Goal: Find specific page/section: Find specific page/section

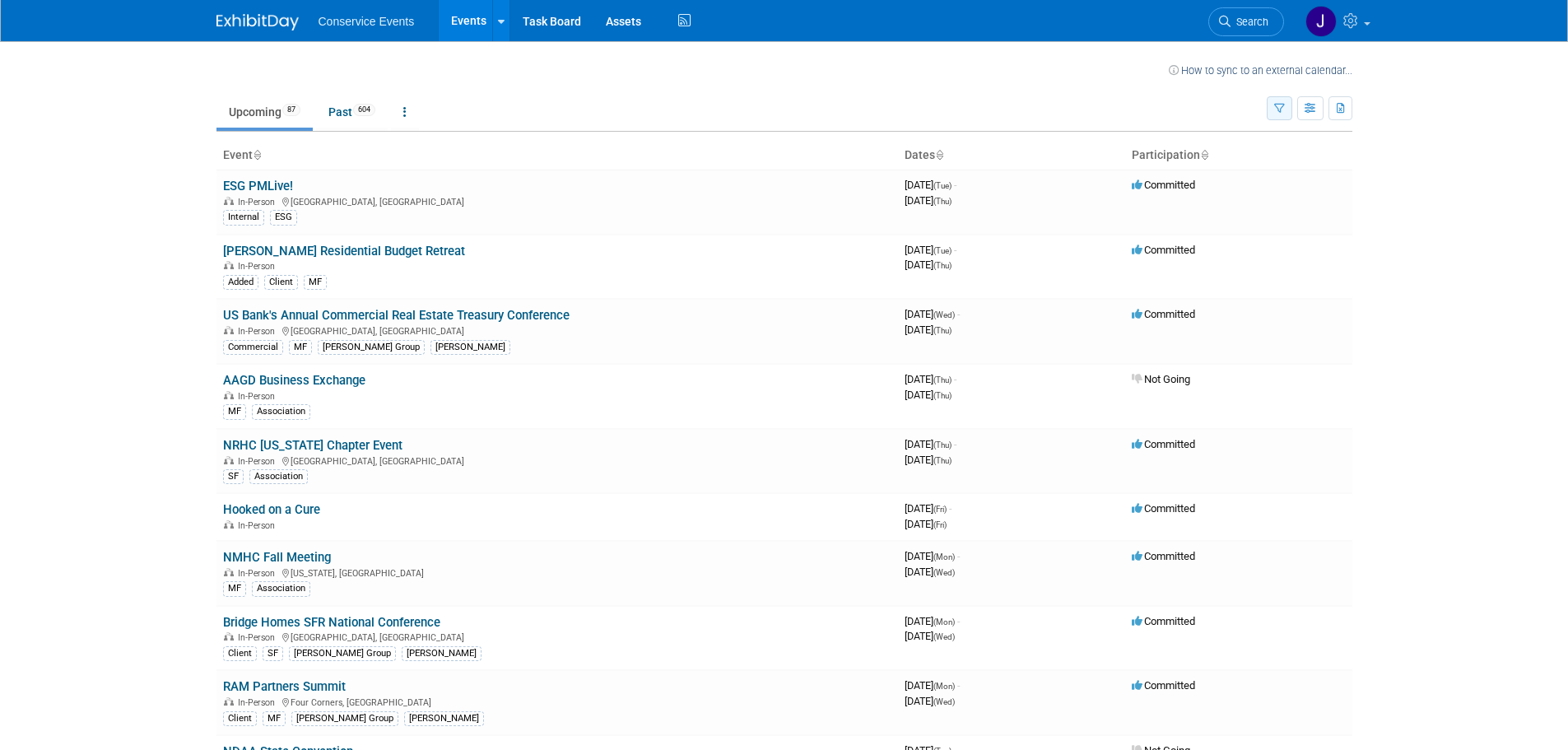
click at [1281, 113] on icon "button" at bounding box center [1280, 109] width 11 height 11
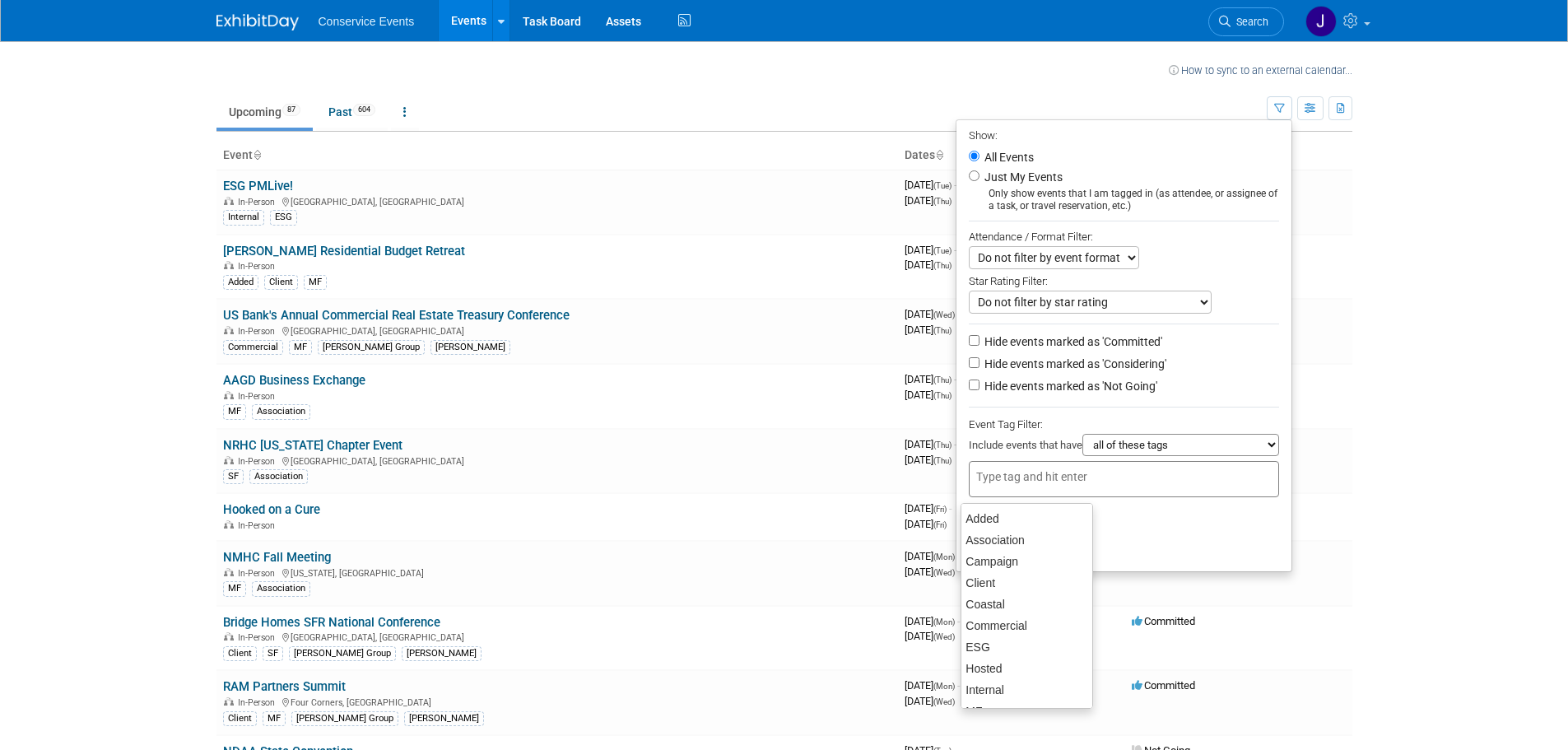
click at [1155, 483] on div at bounding box center [1124, 478] width 311 height 36
click at [1063, 604] on div "Coastal" at bounding box center [1026, 604] width 132 height 23
type input "Coastal"
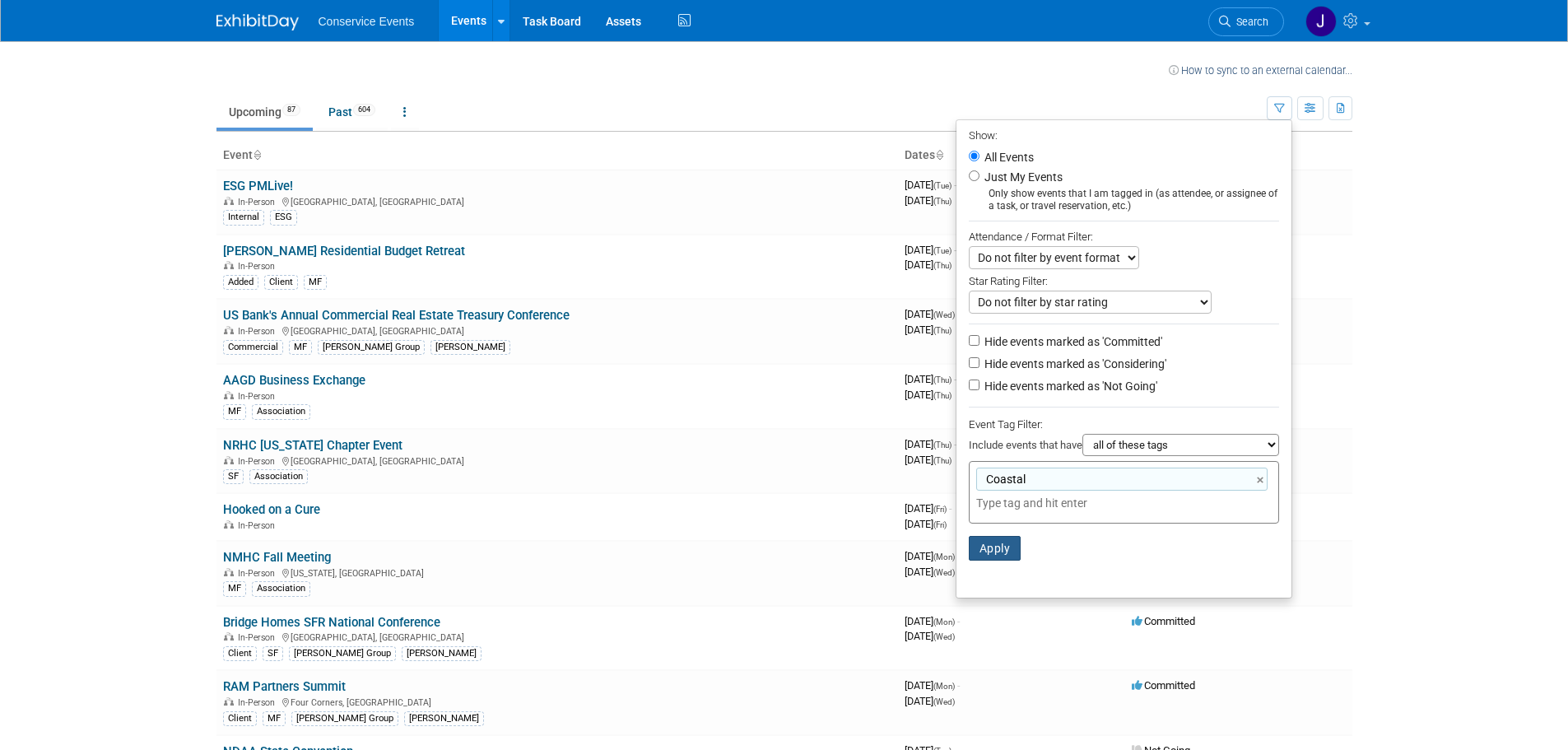
click at [992, 552] on button "Apply" at bounding box center [995, 547] width 53 height 25
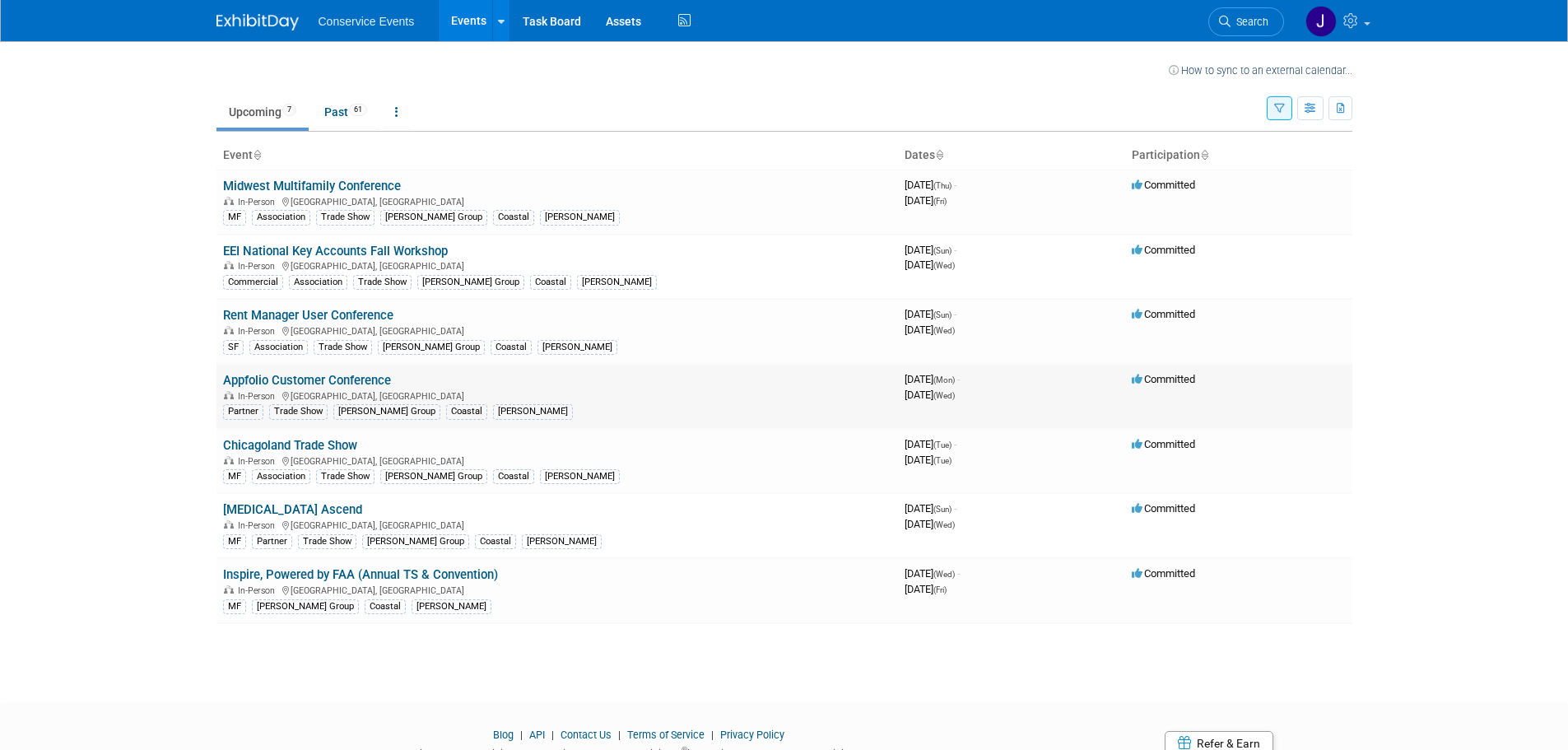
click at [521, 388] on div "In-Person [GEOGRAPHIC_DATA], [GEOGRAPHIC_DATA]" at bounding box center [557, 395] width 668 height 13
click at [348, 378] on link "Appfolio Customer Conference" at bounding box center [307, 380] width 168 height 15
